Goal: Task Accomplishment & Management: Manage account settings

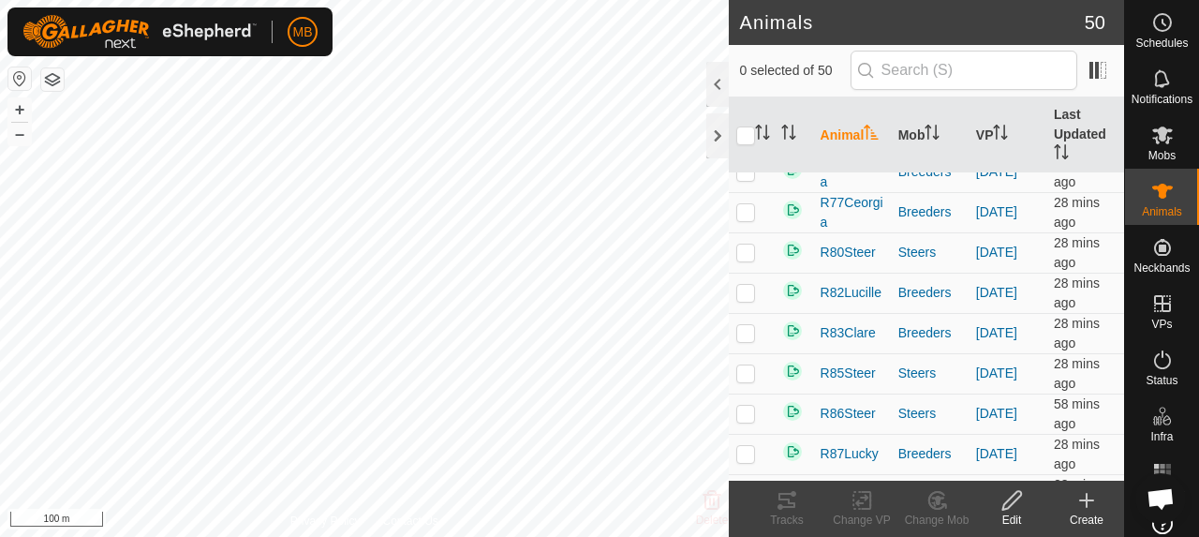
scroll to position [1499, 0]
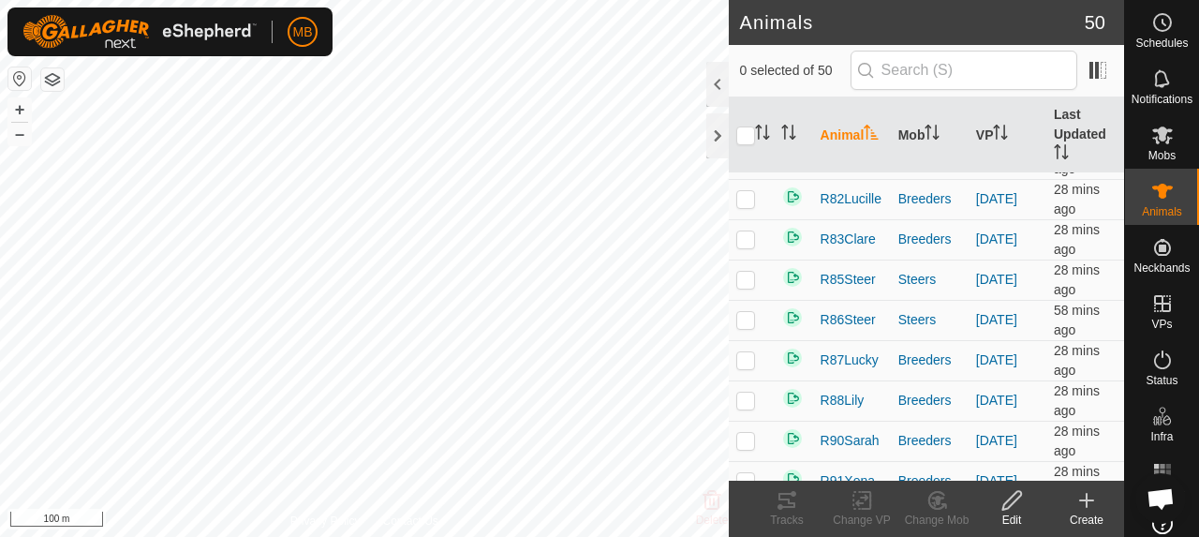
checkbox input "true"
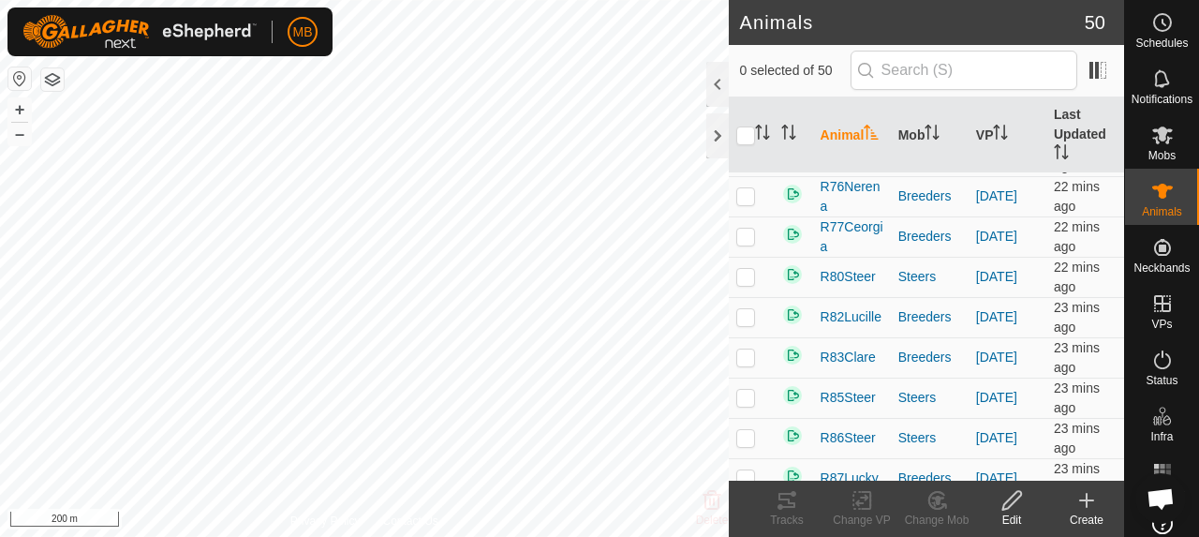
scroll to position [1499, 0]
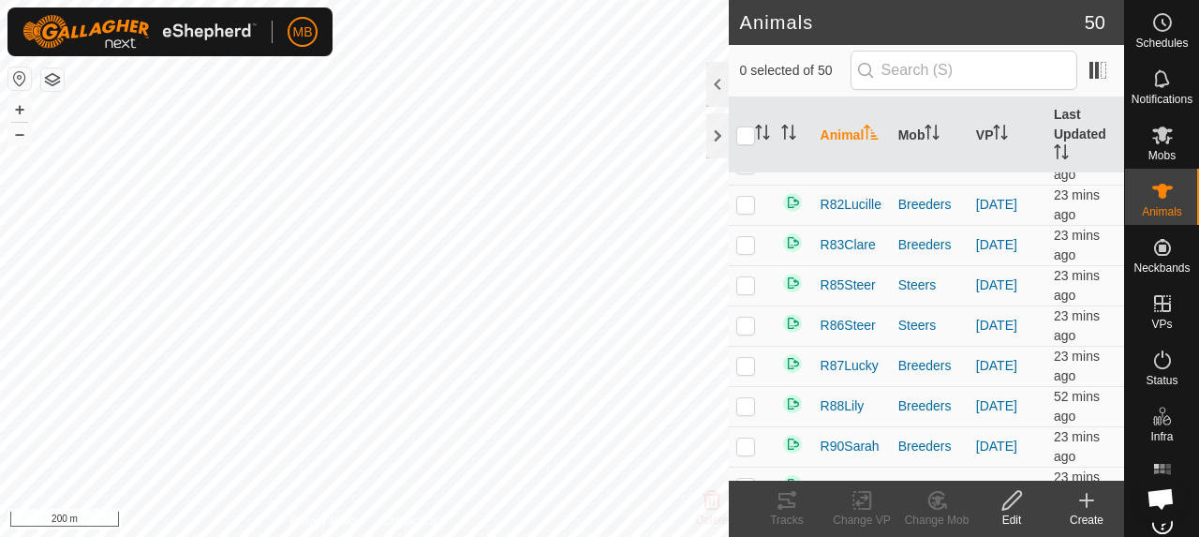
click at [747, 10] on p-checkbox at bounding box center [745, 2] width 19 height 15
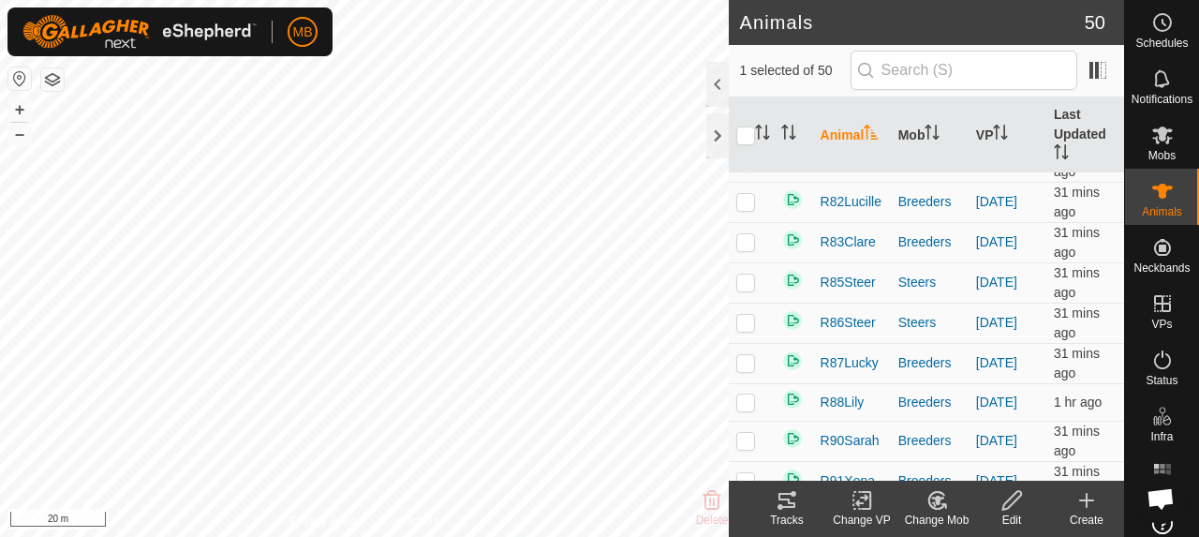
click at [751, 9] on p-checkbox at bounding box center [745, 1] width 19 height 15
checkbox input "false"
